Goal: Transaction & Acquisition: Subscribe to service/newsletter

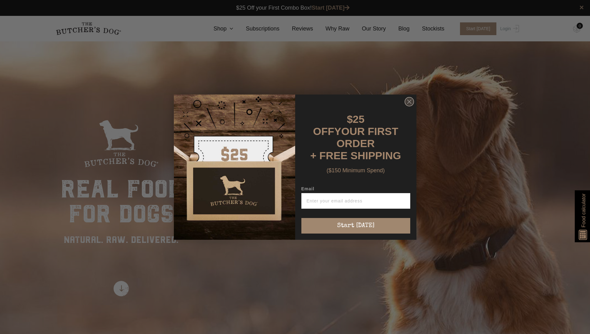
click at [410, 103] on circle "Close dialog" at bounding box center [408, 101] width 9 height 9
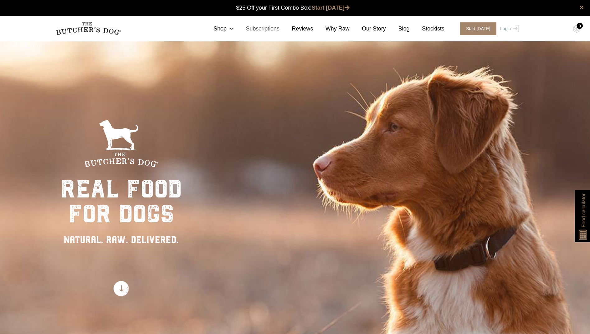
click at [272, 30] on link "Subscriptions" at bounding box center [256, 29] width 46 height 8
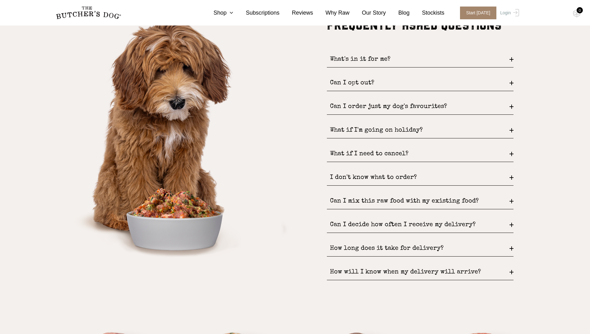
scroll to position [715, 0]
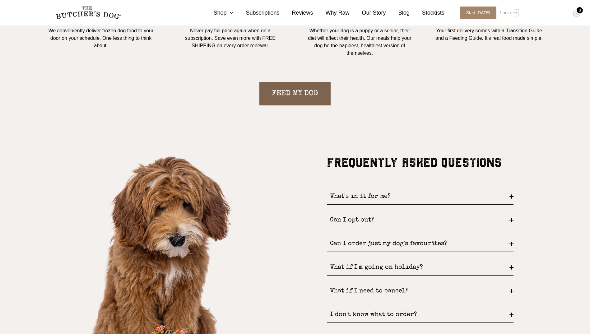
click at [293, 94] on link "FEED MY DOG" at bounding box center [294, 94] width 71 height 24
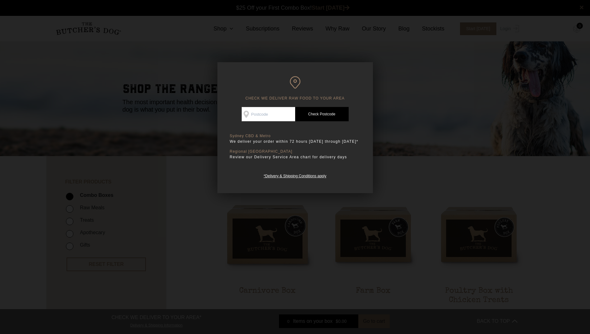
click at [259, 114] on input "Check Availability At" at bounding box center [268, 114] width 53 height 14
click at [264, 109] on input "Check Availability At" at bounding box center [268, 114] width 53 height 14
type input "2226"
click at [325, 112] on link "Check Postcode" at bounding box center [321, 114] width 53 height 14
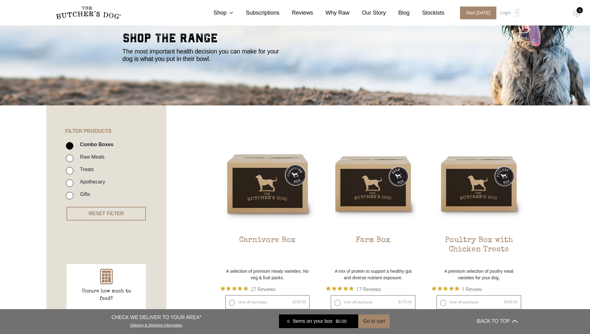
scroll to position [124, 0]
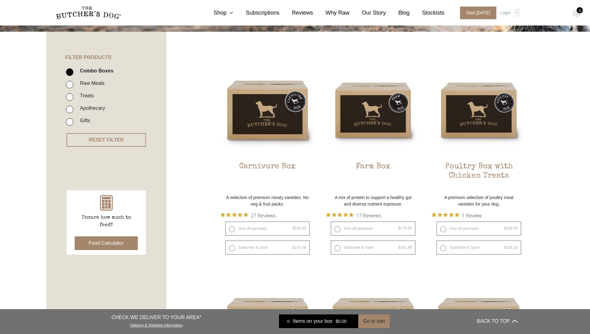
click at [69, 85] on input "Raw Meals" at bounding box center [69, 84] width 7 height 7
checkbox input "true"
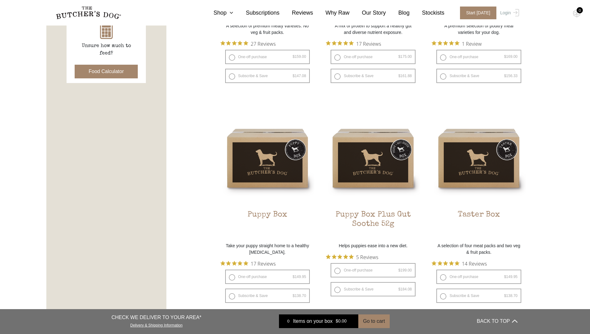
scroll to position [141, 0]
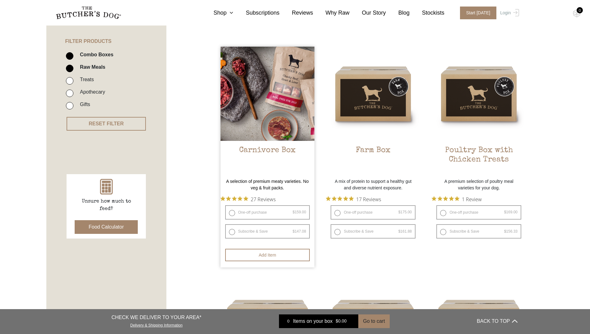
click at [271, 104] on img at bounding box center [267, 94] width 94 height 94
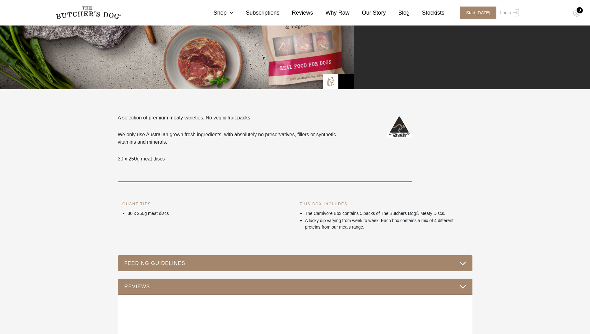
scroll to position [187, 0]
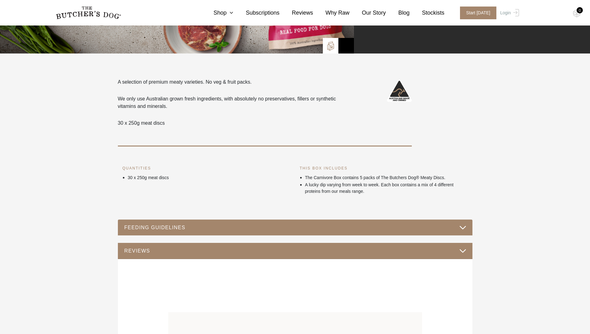
click at [456, 226] on button "FEEDING GUIDELINES" at bounding box center [295, 227] width 342 height 8
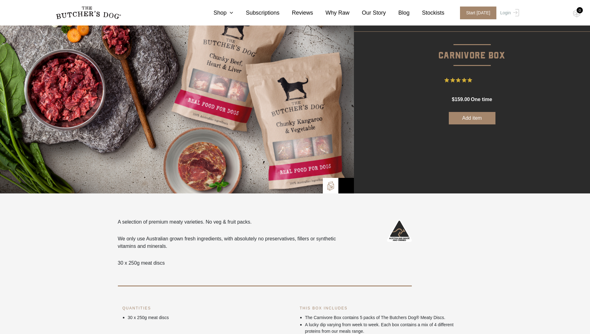
scroll to position [0, 0]
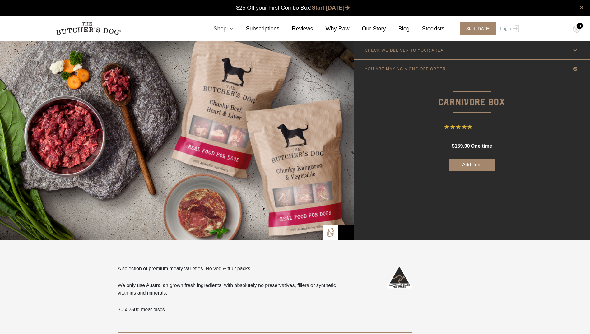
click at [233, 27] on icon at bounding box center [229, 29] width 7 height 6
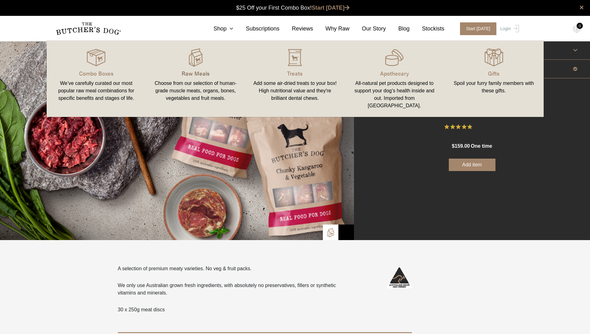
click at [193, 74] on p "Raw Meals" at bounding box center [195, 73] width 85 height 8
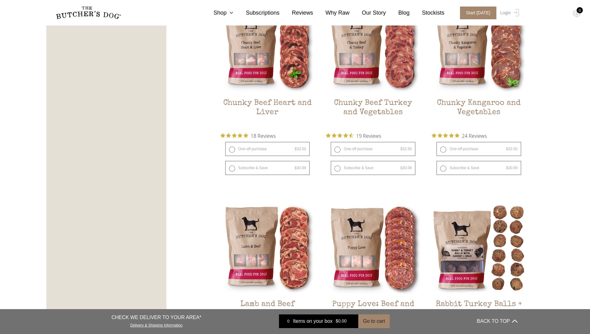
scroll to position [373, 0]
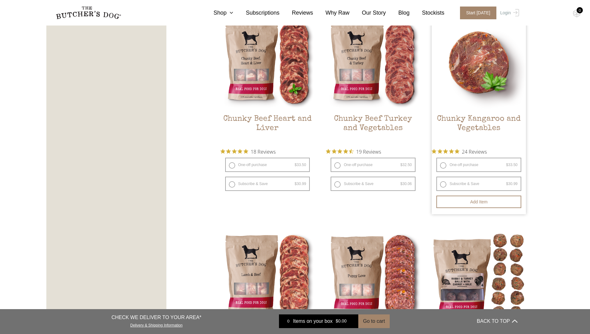
click at [471, 77] on img at bounding box center [479, 62] width 94 height 94
